Goal: Task Accomplishment & Management: Use online tool/utility

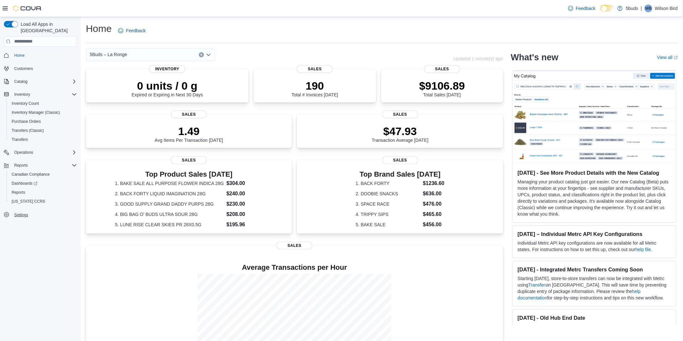
drag, startPoint x: 21, startPoint y: 160, endPoint x: 15, endPoint y: 207, distance: 47.8
click at [9, 233] on div "Load All Apps in New Hub Home Customers Catalog Inventory Inventory Count Inven…" at bounding box center [40, 181] width 81 height 328
click at [18, 190] on span "Reports" at bounding box center [19, 192] width 14 height 5
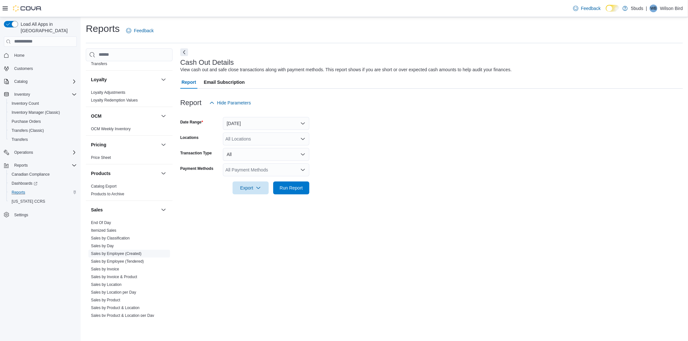
scroll to position [441, 0]
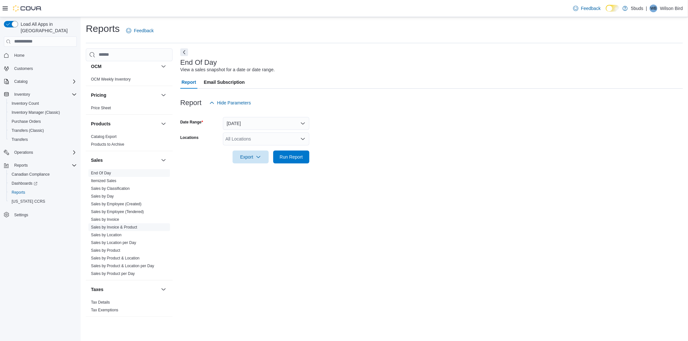
scroll to position [441, 0]
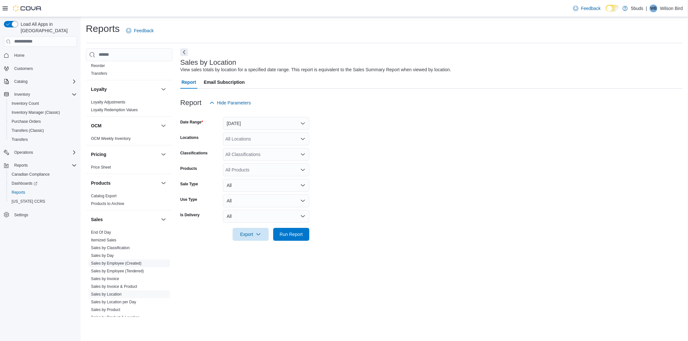
scroll to position [441, 0]
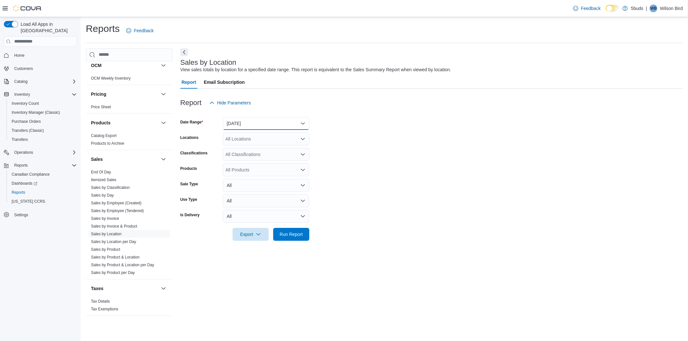
click at [271, 121] on button "Yesterday" at bounding box center [266, 123] width 86 height 13
click at [251, 136] on span "Custom Date" at bounding box center [270, 137] width 74 height 8
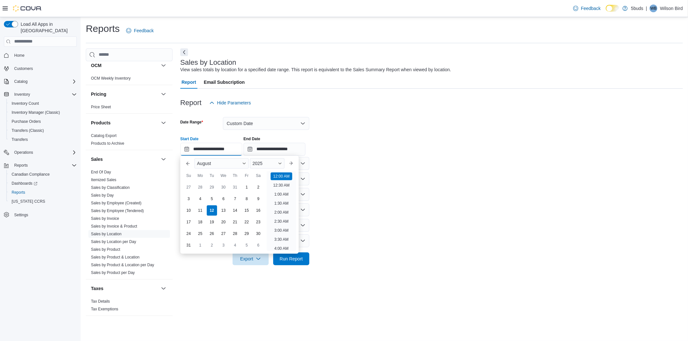
click at [234, 151] on input "**********" at bounding box center [211, 149] width 62 height 13
click at [244, 185] on div "1" at bounding box center [246, 187] width 11 height 11
type input "**********"
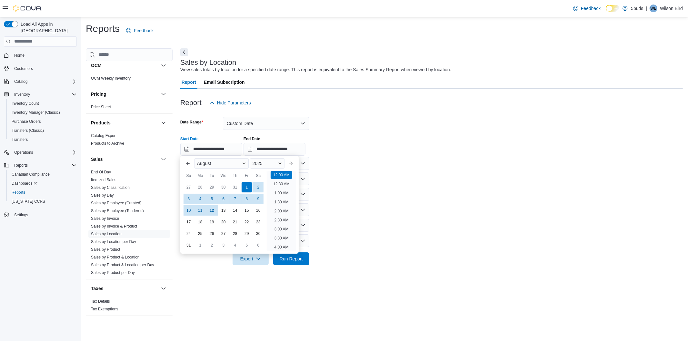
click at [336, 163] on form "**********" at bounding box center [431, 187] width 503 height 156
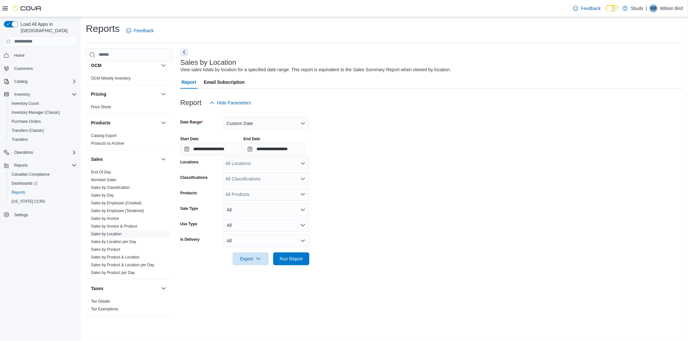
click at [271, 162] on div "All Locations" at bounding box center [266, 163] width 86 height 13
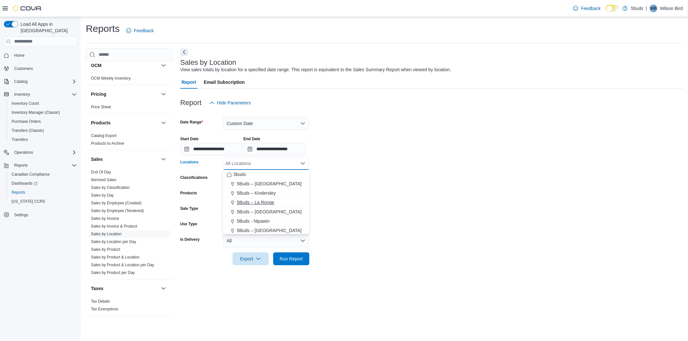
click at [263, 202] on span "5Buds – La Ronge" at bounding box center [255, 202] width 37 height 6
click at [352, 176] on form "**********" at bounding box center [431, 187] width 503 height 156
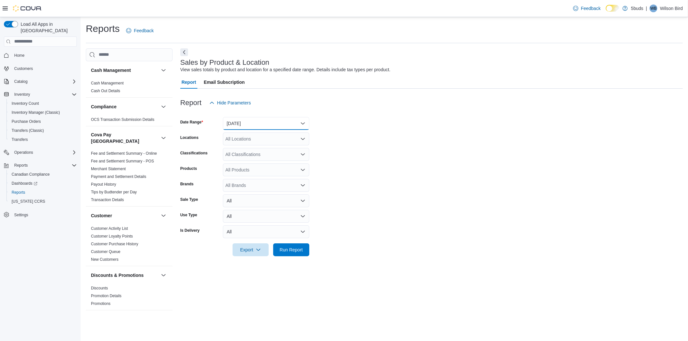
click at [276, 126] on button "Yesterday" at bounding box center [266, 123] width 86 height 13
click at [243, 152] on span "[DATE]" at bounding box center [270, 149] width 74 height 8
click at [375, 133] on form "Date Range Today Locations All Locations Classifications All Classifications Pr…" at bounding box center [431, 182] width 503 height 147
click at [275, 137] on div "All Locations" at bounding box center [266, 139] width 86 height 13
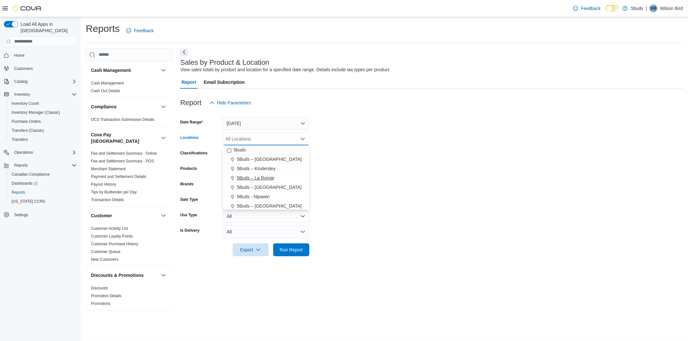
click at [261, 174] on button "5Buds – La Ronge" at bounding box center [266, 178] width 86 height 9
click at [349, 151] on form "Date Range [DATE] Locations 5Buds – [GEOGRAPHIC_DATA] Combo box. Selected. 5Bud…" at bounding box center [431, 182] width 503 height 147
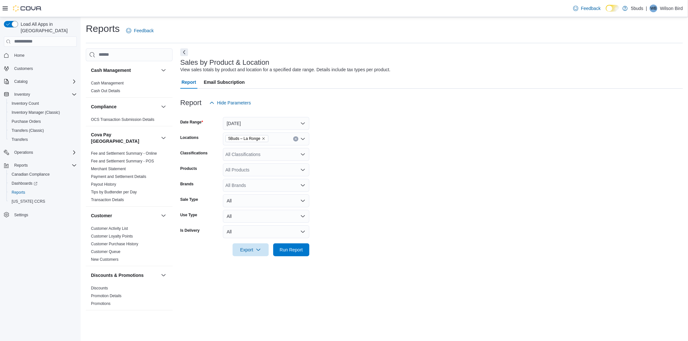
click at [268, 154] on div "All Classifications" at bounding box center [266, 154] width 86 height 13
click at [339, 162] on form "Date Range [DATE] Locations 5Buds – La Ronge Classifications All Classification…" at bounding box center [431, 182] width 503 height 147
click at [303, 156] on icon "Open list of options" at bounding box center [302, 154] width 5 height 5
click at [349, 150] on form "Date Range Today Locations 5Buds – La Ronge Classifications All Classifications…" at bounding box center [431, 182] width 503 height 147
click at [278, 152] on div "All Classifications" at bounding box center [266, 154] width 86 height 13
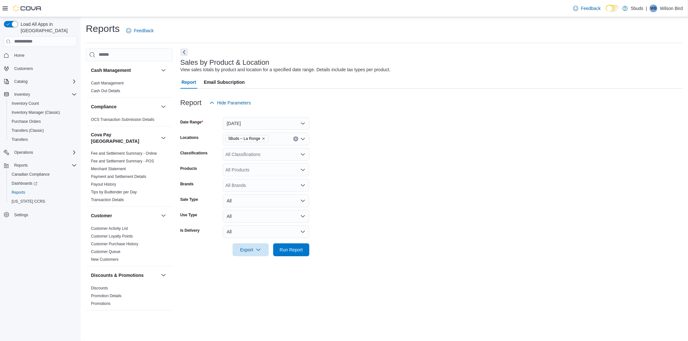
click at [468, 112] on div at bounding box center [431, 113] width 503 height 8
click at [250, 121] on button "[DATE]" at bounding box center [266, 123] width 86 height 13
click at [232, 147] on button "[DATE]" at bounding box center [266, 149] width 86 height 13
click at [368, 123] on form "Date Range [DATE] Locations All Locations Classifications All Classifications P…" at bounding box center [431, 182] width 503 height 147
click at [274, 143] on div "All Locations" at bounding box center [266, 139] width 86 height 13
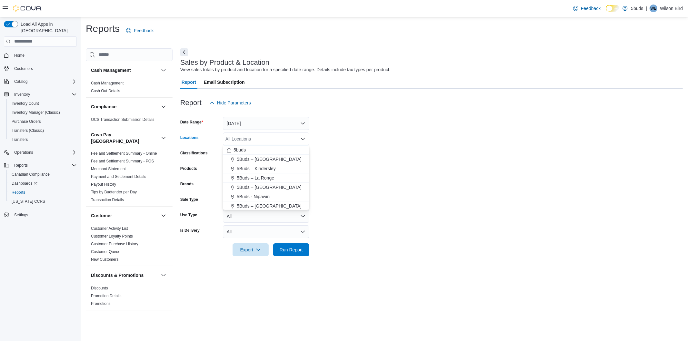
click at [262, 181] on span "5Buds – La Ronge" at bounding box center [255, 178] width 37 height 6
click at [344, 163] on form "Date Range Today Locations 5Buds – La Ronge Combo box. Selected. 5Buds – La Ron…" at bounding box center [431, 182] width 503 height 147
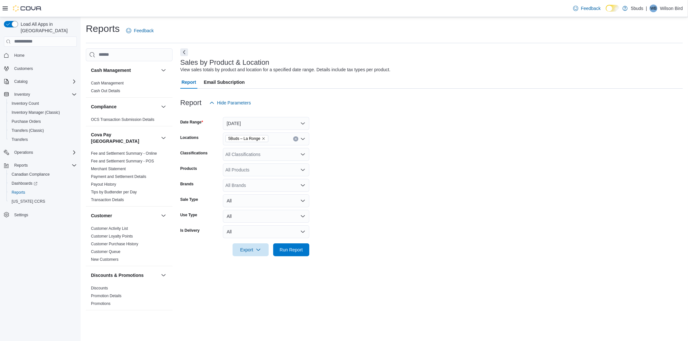
click at [258, 152] on div "All Classifications" at bounding box center [266, 154] width 86 height 13
click at [349, 160] on form "Date Range Today Locations 5Buds – La Ronge Classifications All Classifications…" at bounding box center [431, 182] width 503 height 147
click at [253, 155] on div "All Classifications" at bounding box center [266, 154] width 86 height 13
click at [212, 174] on div "Products" at bounding box center [200, 170] width 40 height 13
click at [254, 169] on div "All Products" at bounding box center [266, 170] width 86 height 13
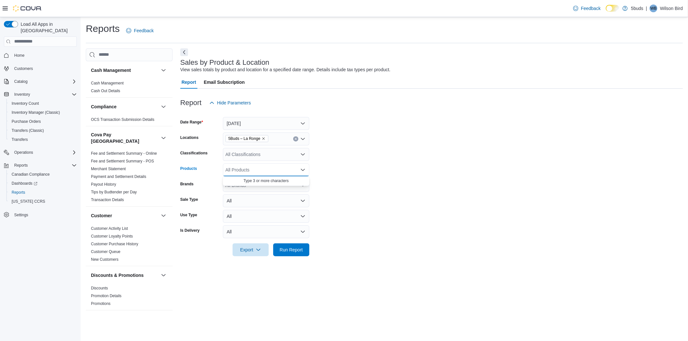
drag, startPoint x: 333, startPoint y: 167, endPoint x: 328, endPoint y: 168, distance: 4.3
click at [330, 170] on form "Date Range Today Locations 5Buds – La Ronge Classifications All Classifications…" at bounding box center [431, 182] width 503 height 147
drag, startPoint x: 299, startPoint y: 152, endPoint x: 302, endPoint y: 151, distance: 3.8
click at [301, 151] on div "All Classifications" at bounding box center [266, 154] width 86 height 13
click at [302, 151] on div "All Classifications Combo box. Selected. Combo box input. All Classifications. …" at bounding box center [266, 154] width 86 height 13
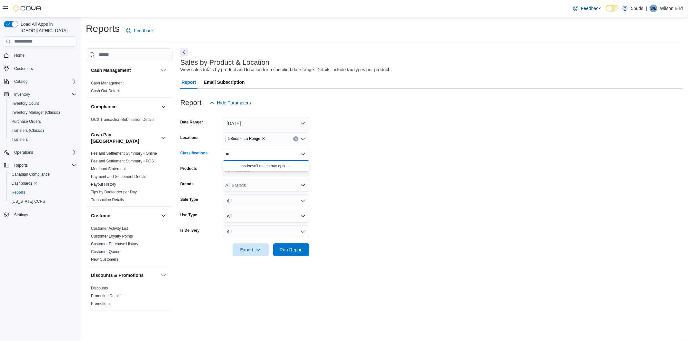
type input "*"
click at [411, 160] on form "Date Range Today Locations 5Buds – La Ronge Classifications All Classifications…" at bounding box center [431, 182] width 503 height 147
click at [266, 157] on div "All Classifications" at bounding box center [266, 154] width 86 height 13
type input "*"
click at [351, 165] on form "Date Range Today Locations 5Buds – La Ronge Classifications All Classifications…" at bounding box center [431, 182] width 503 height 147
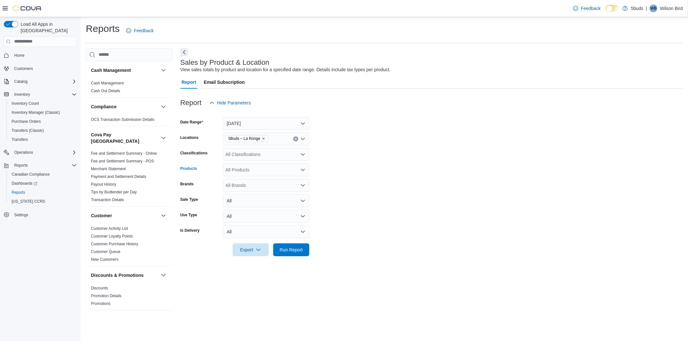
click at [267, 171] on div "All Products" at bounding box center [266, 170] width 86 height 13
click at [262, 187] on div "All Brands" at bounding box center [266, 185] width 86 height 13
click at [272, 175] on div "All Products" at bounding box center [266, 170] width 86 height 13
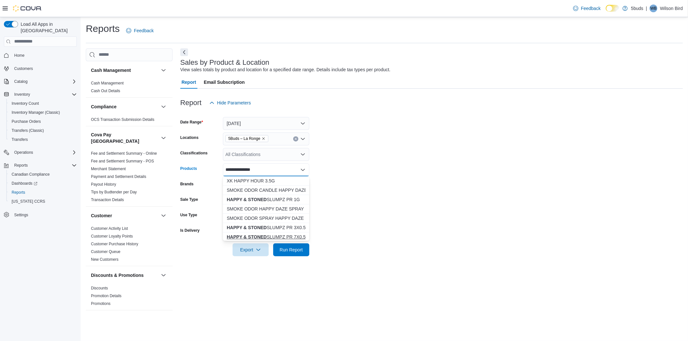
type input "**********"
click at [286, 237] on div "HAPPY & STONED SLUMPZ PR 7X0.5G" at bounding box center [266, 237] width 79 height 6
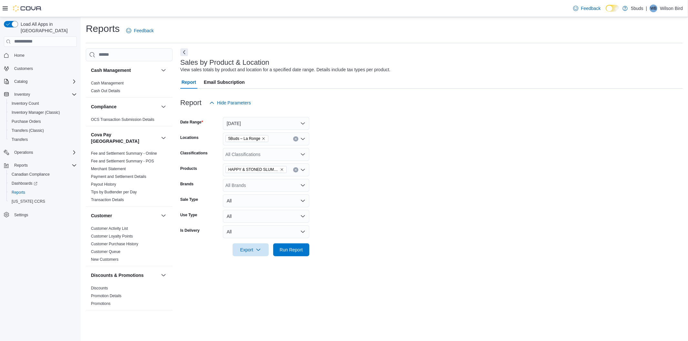
click at [293, 173] on div "HAPPY & STONED SLUMPZ PR 7X0.5G" at bounding box center [266, 170] width 86 height 13
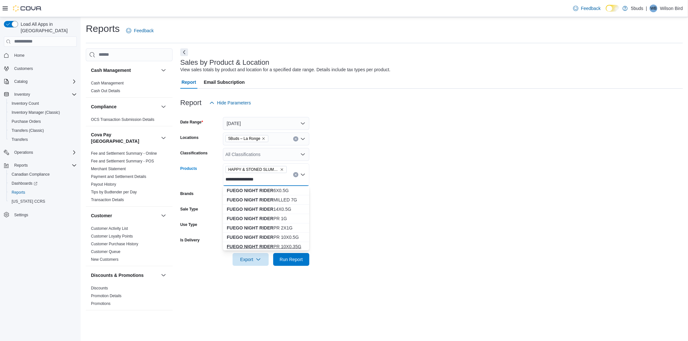
type input "**********"
click at [281, 246] on div "FUEGO NIGHT RIDER PR 10X0.35G" at bounding box center [266, 247] width 79 height 6
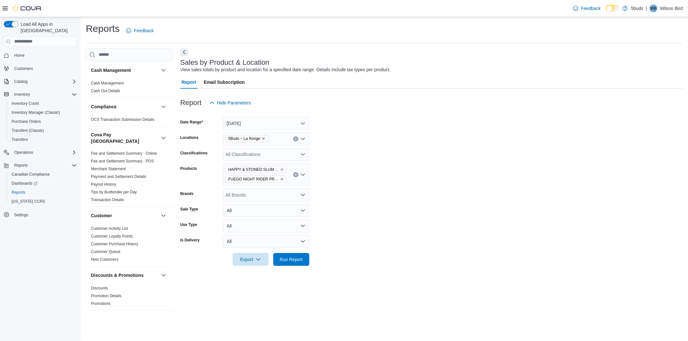
click at [293, 183] on div "HAPPY & STONED SLUMPZ PR 7X0.5G FUEGO NIGHT RIDER PR 10X0.35G" at bounding box center [266, 175] width 86 height 23
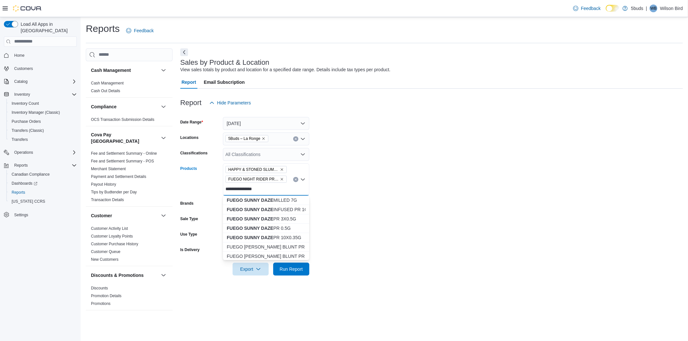
scroll to position [36, 0]
type input "**********"
click at [285, 220] on div "FUEGO SUNNY DAZE PR 10X0.35G" at bounding box center [266, 220] width 79 height 6
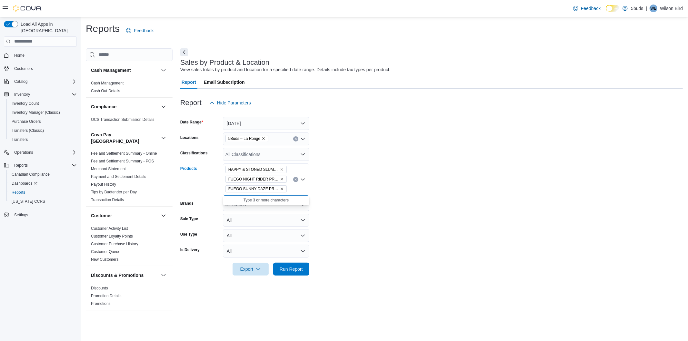
scroll to position [0, 0]
click at [282, 188] on icon "Remove FUEGO SUNNY DAZE PR 10X0.35G from selection in this group" at bounding box center [282, 189] width 4 height 4
